Goal: Task Accomplishment & Management: Use online tool/utility

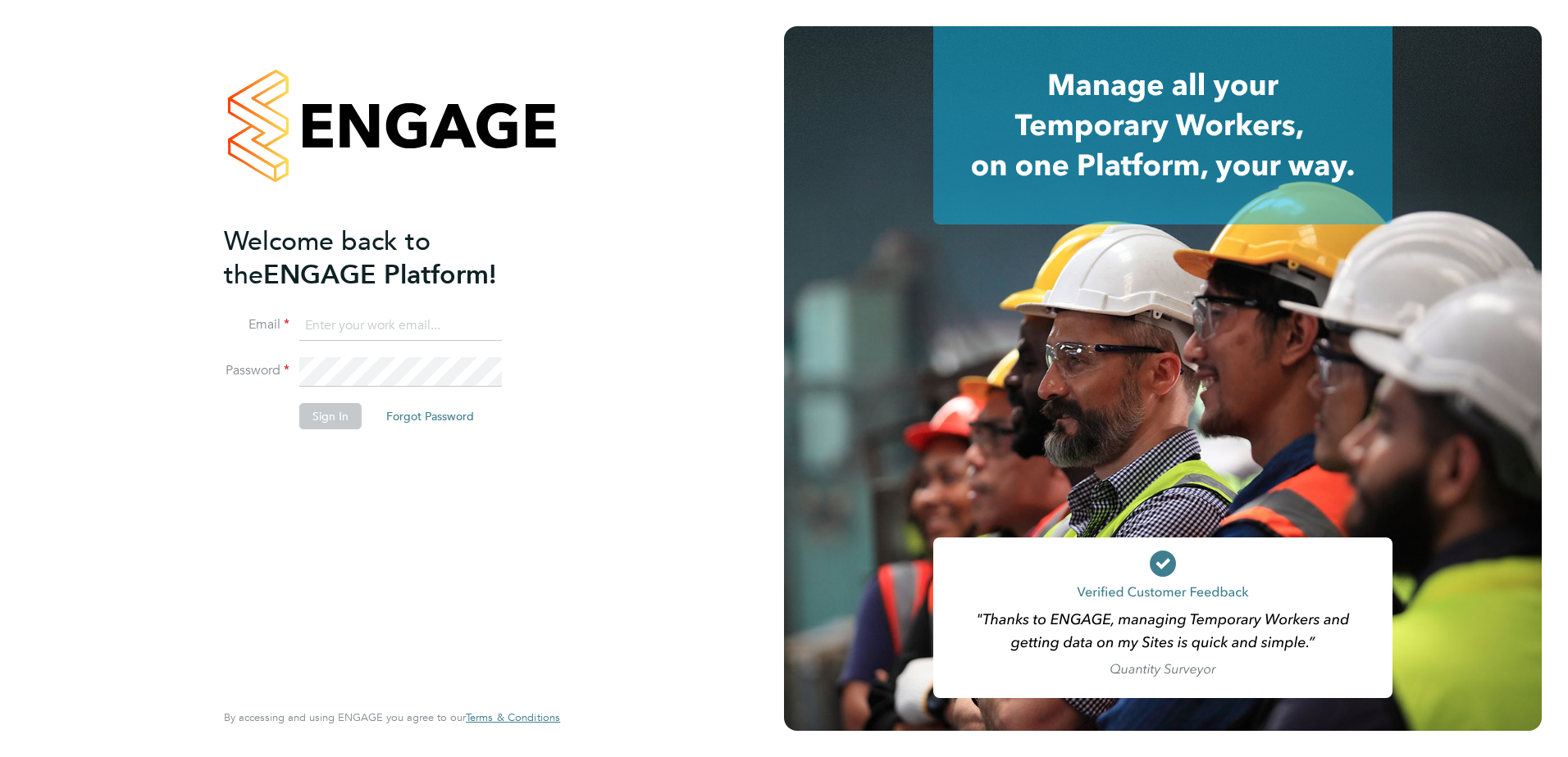
type input "payroll@vgcgroup.co.uk"
click at [763, 411] on div "Welcome back to the ENGAGE Platform! Email payroll@vgcgroup.co.uk Password Sign…" at bounding box center [392, 378] width 784 height 757
click at [321, 415] on button "Sign In" at bounding box center [330, 416] width 62 height 26
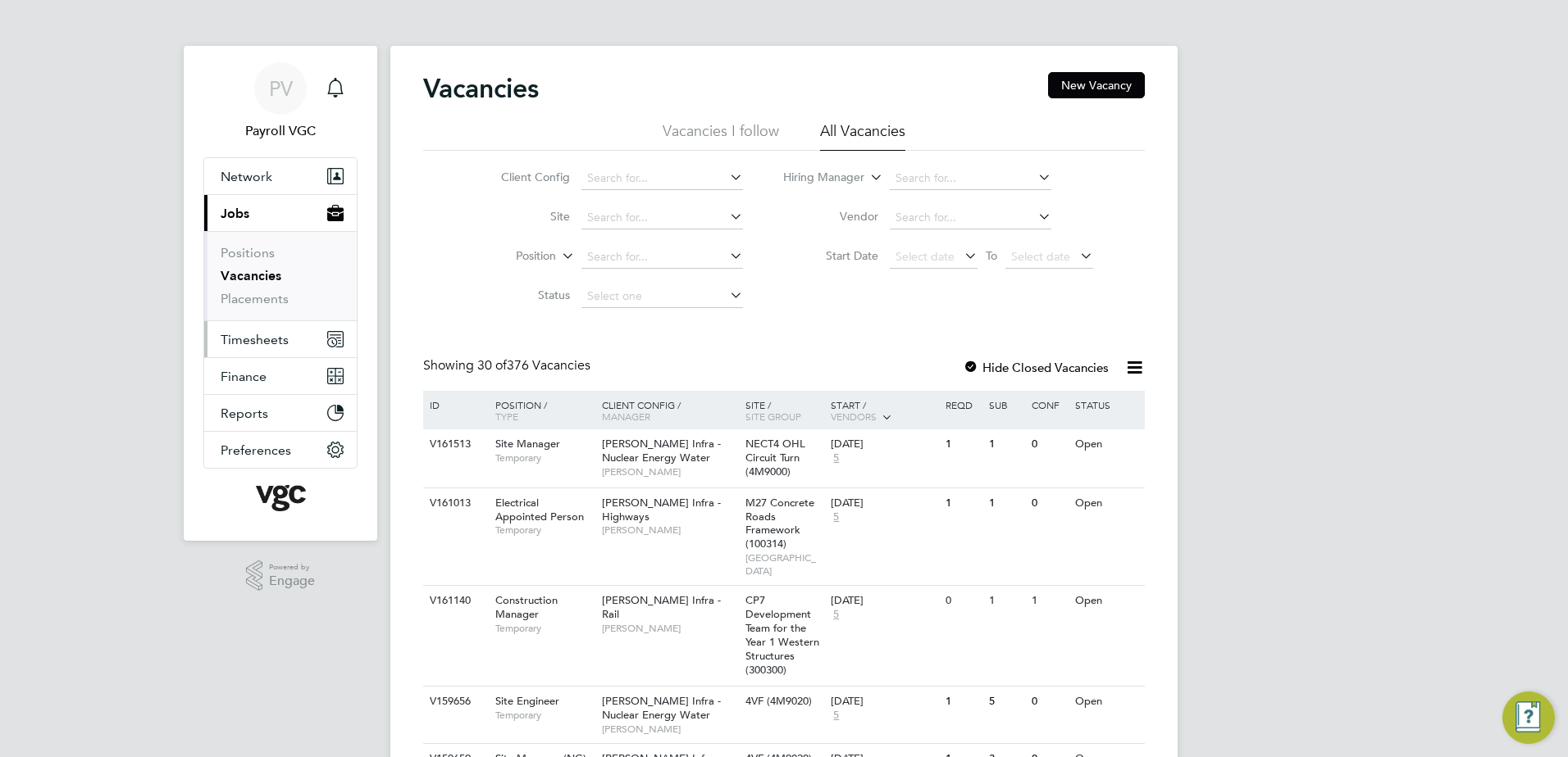
click at [266, 340] on span "Timesheets" at bounding box center [255, 340] width 68 height 16
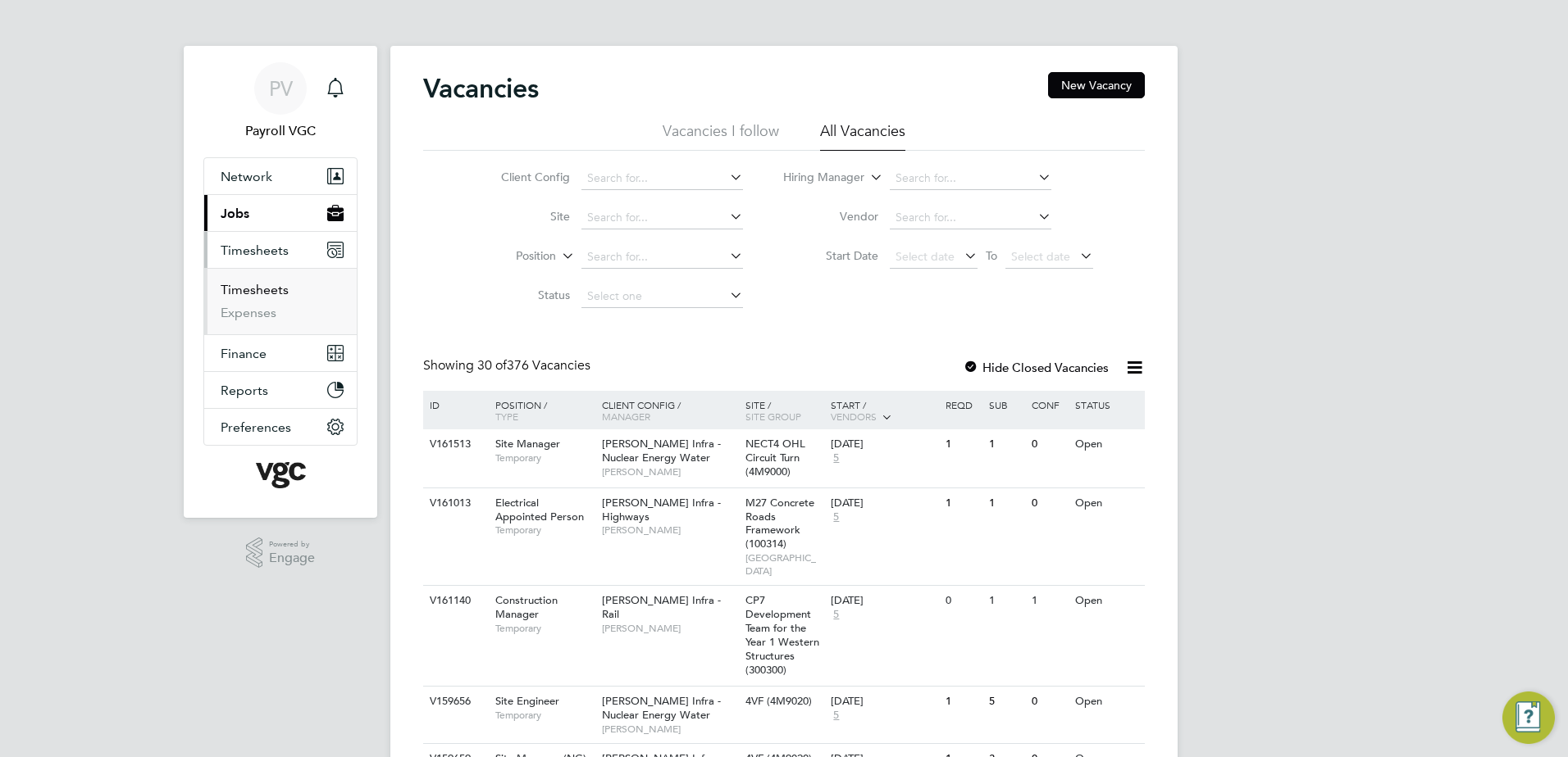
click at [251, 290] on link "Timesheets" at bounding box center [255, 290] width 68 height 16
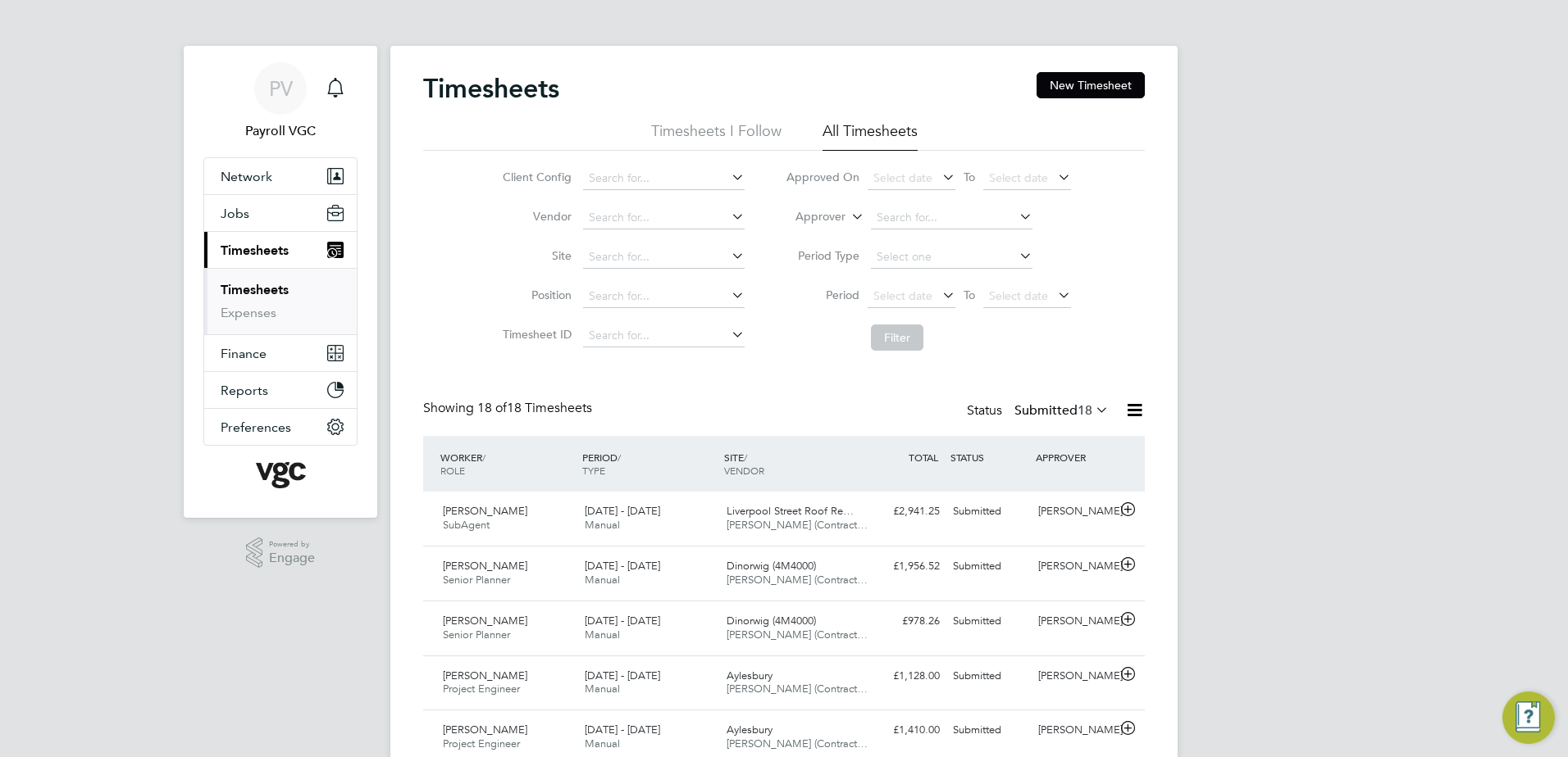
click at [1126, 408] on icon at bounding box center [1133, 410] width 20 height 20
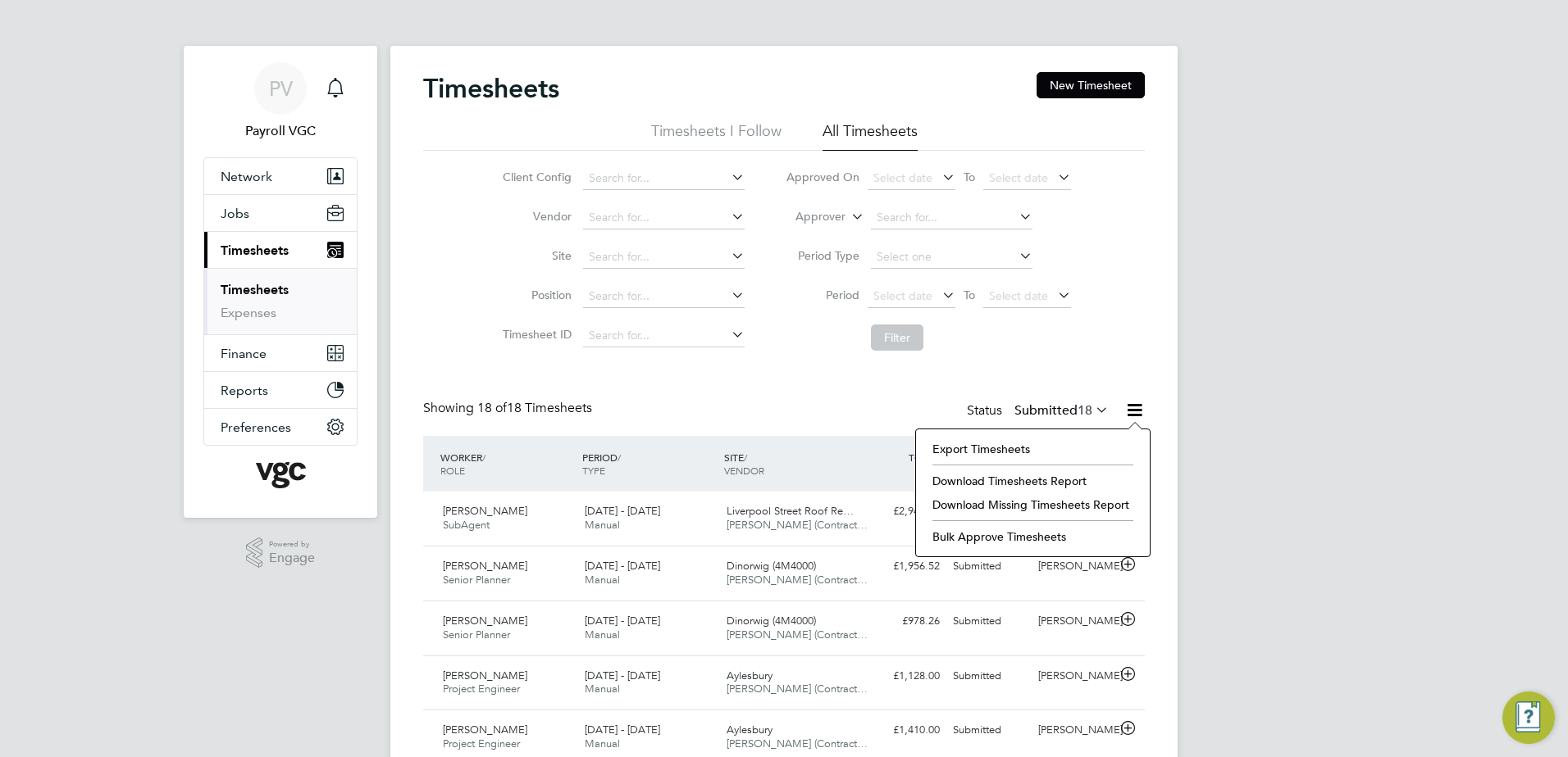
click at [1317, 331] on div "PV Payroll VGC Notifications Applications: Network Team Members Businesses Site…" at bounding box center [784, 767] width 1568 height 1536
